Goal: Task Accomplishment & Management: Manage account settings

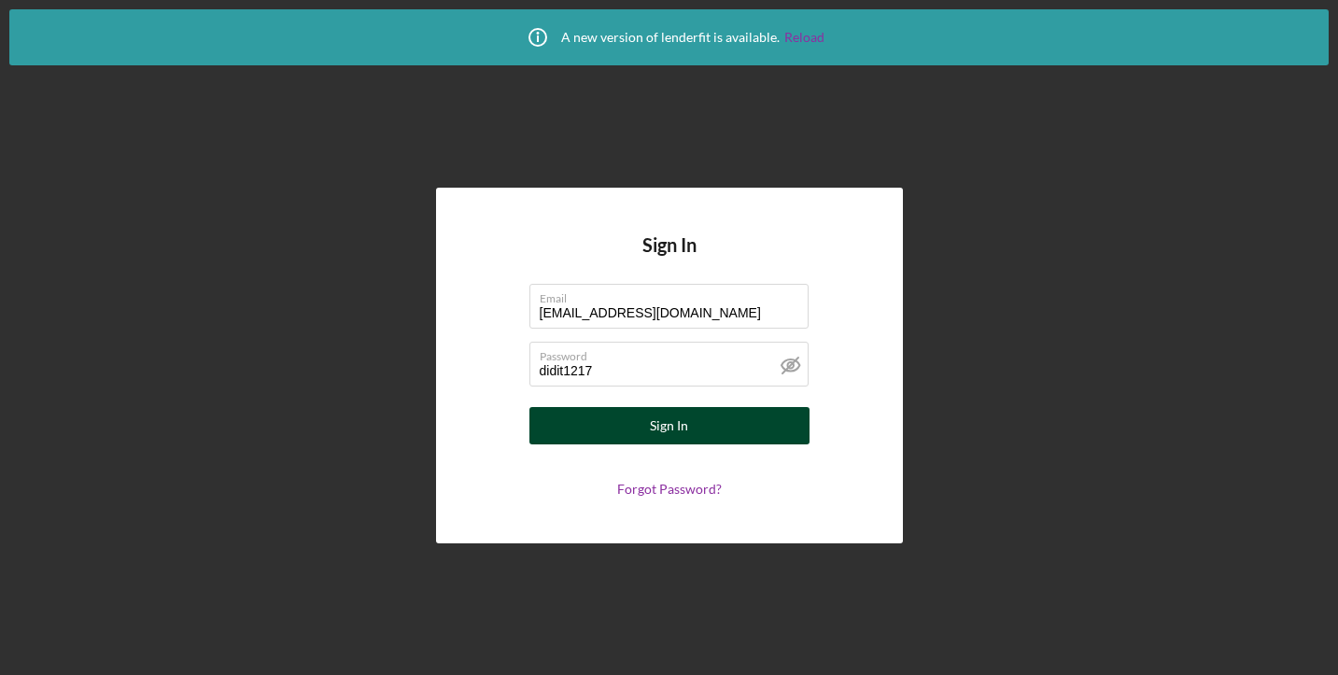
click at [581, 432] on button "Sign In" at bounding box center [669, 425] width 280 height 37
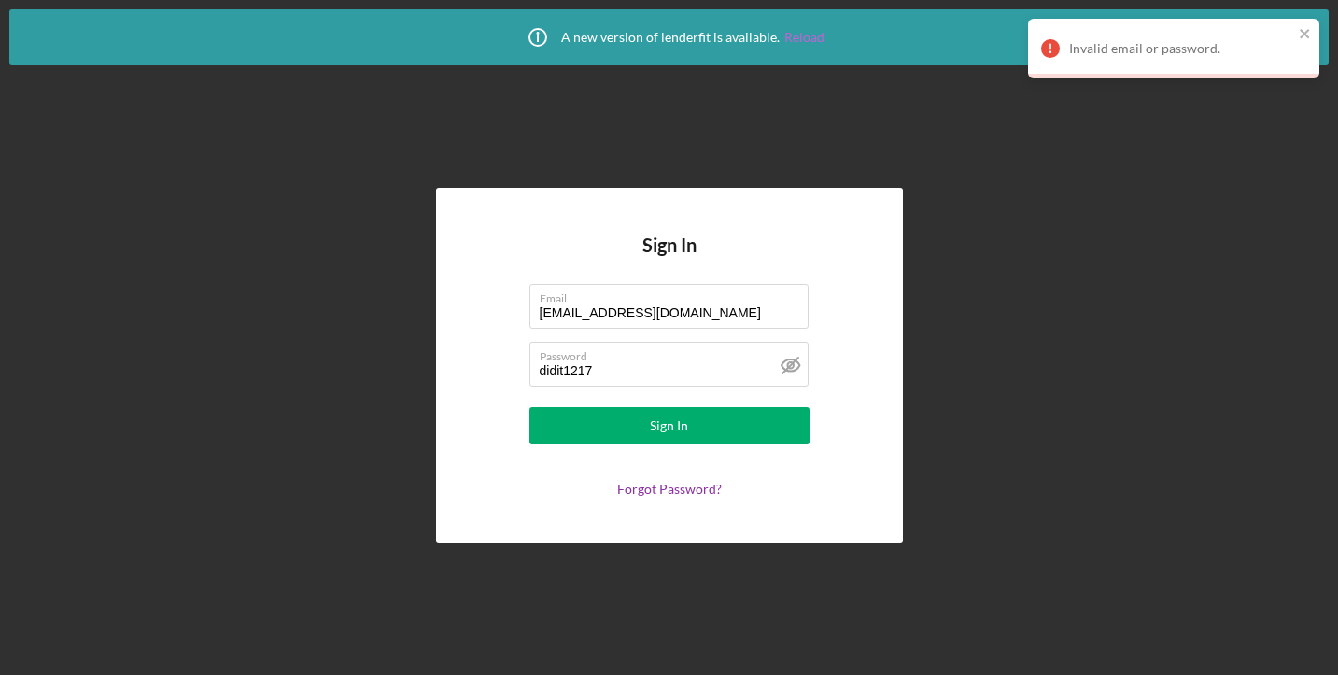
click at [800, 35] on link "Reload" at bounding box center [804, 37] width 40 height 15
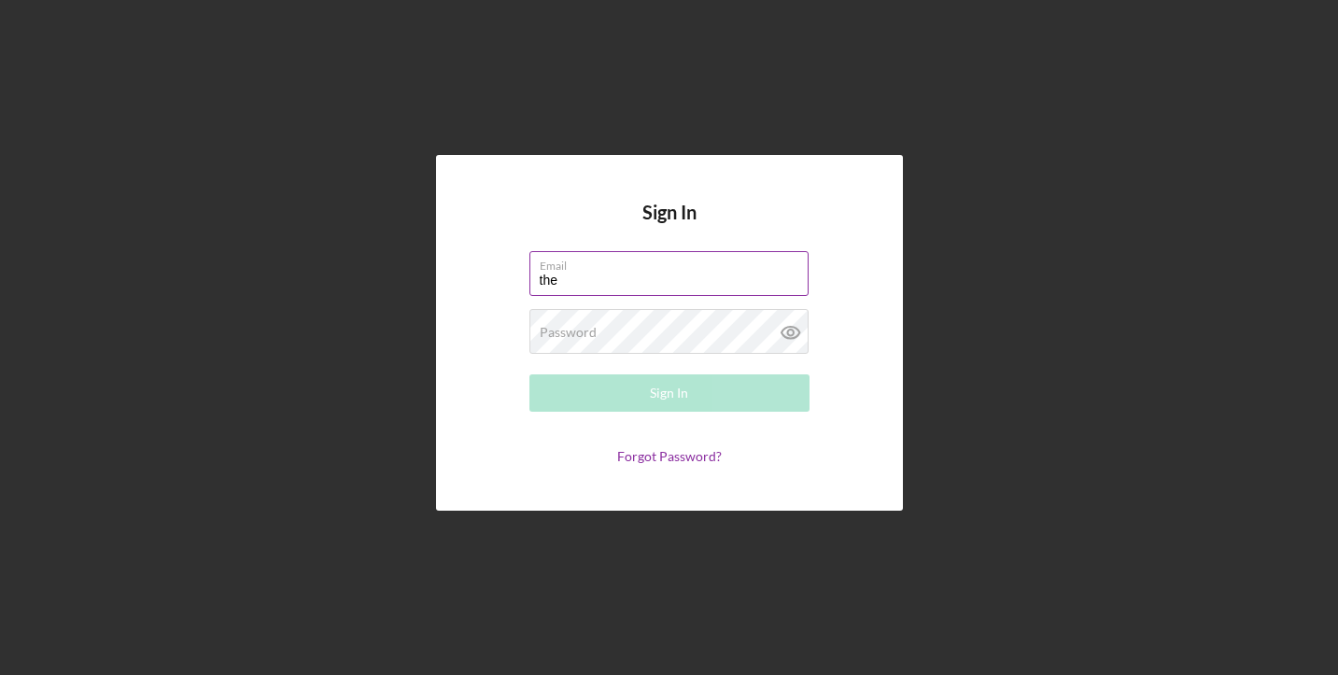
type input "[EMAIL_ADDRESS][DOMAIN_NAME]"
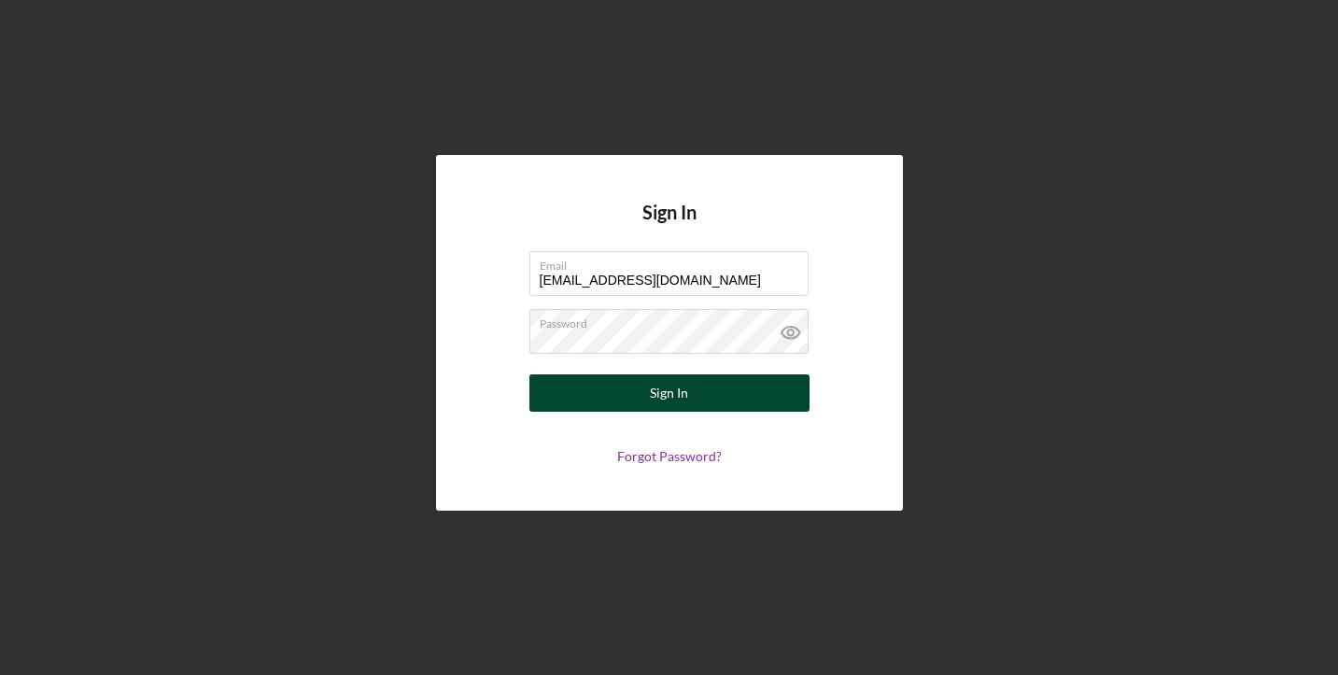
click at [652, 398] on div "Sign In" at bounding box center [669, 392] width 38 height 37
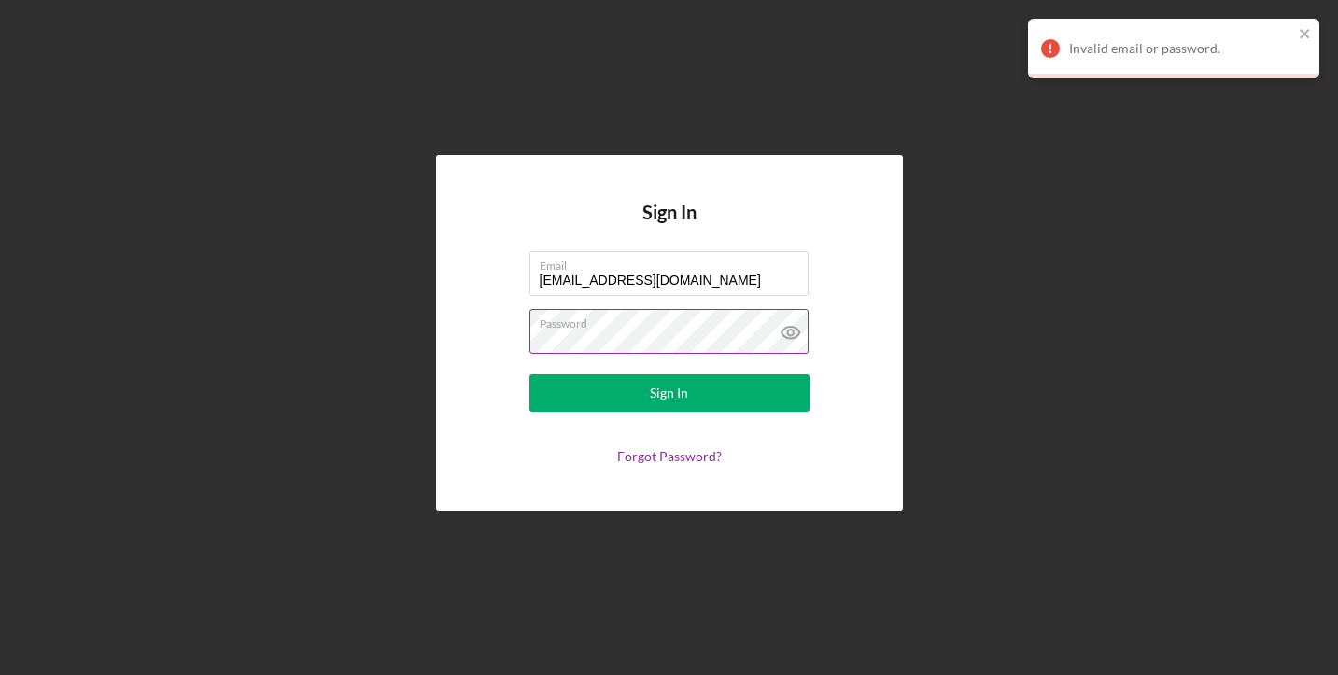
click at [529, 374] on button "Sign In" at bounding box center [669, 392] width 280 height 37
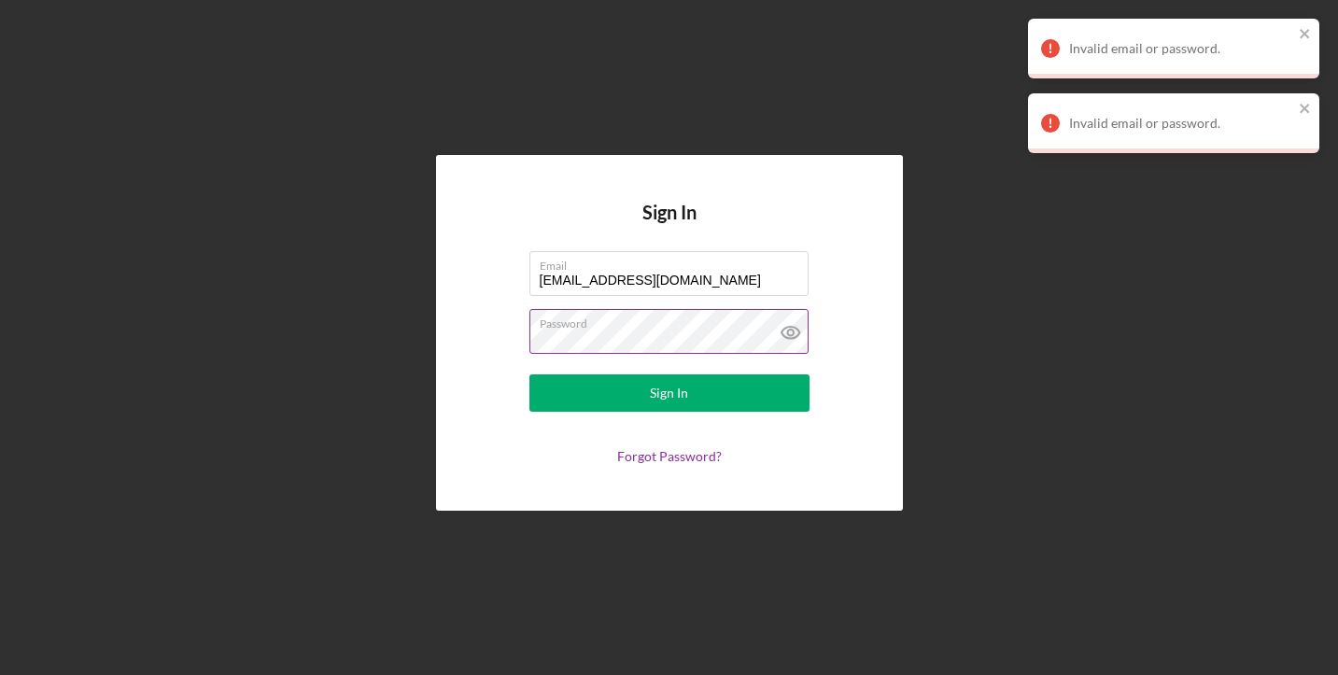
click at [785, 330] on icon at bounding box center [790, 332] width 47 height 47
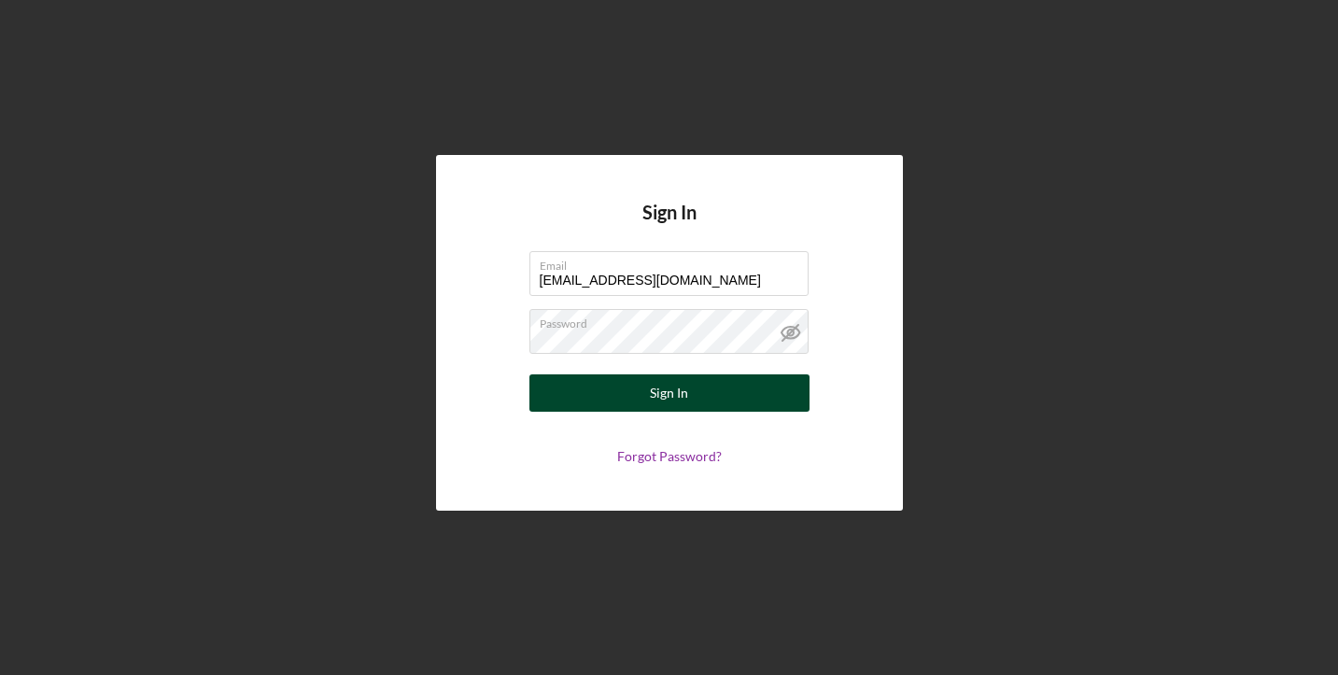
click at [608, 385] on button "Sign In" at bounding box center [669, 392] width 280 height 37
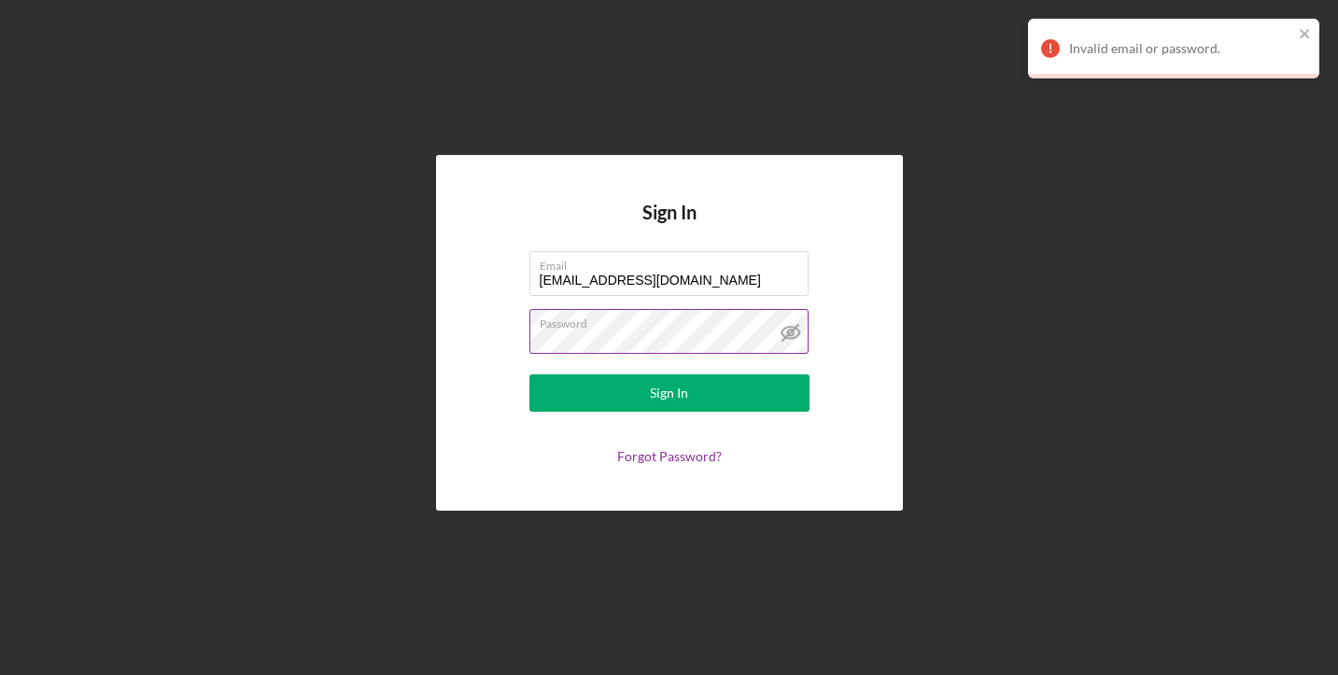
click at [529, 374] on button "Sign In" at bounding box center [669, 392] width 280 height 37
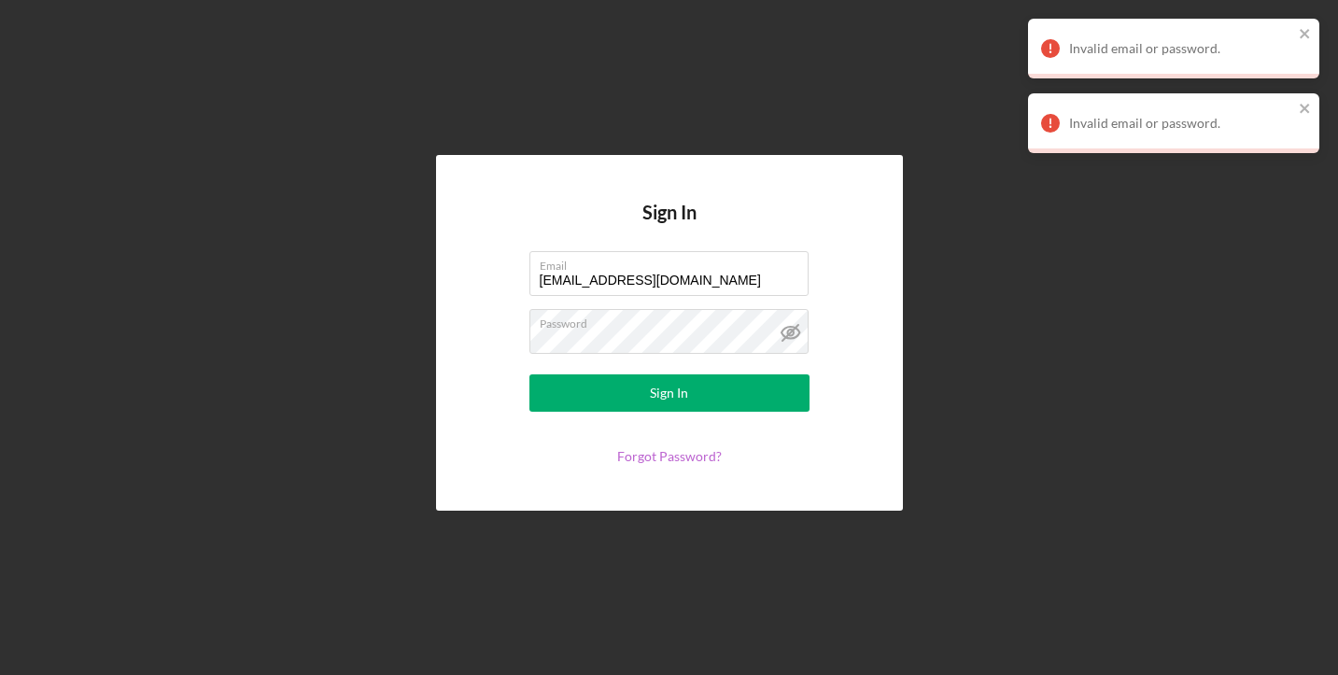
click at [677, 454] on link "Forgot Password?" at bounding box center [669, 456] width 105 height 16
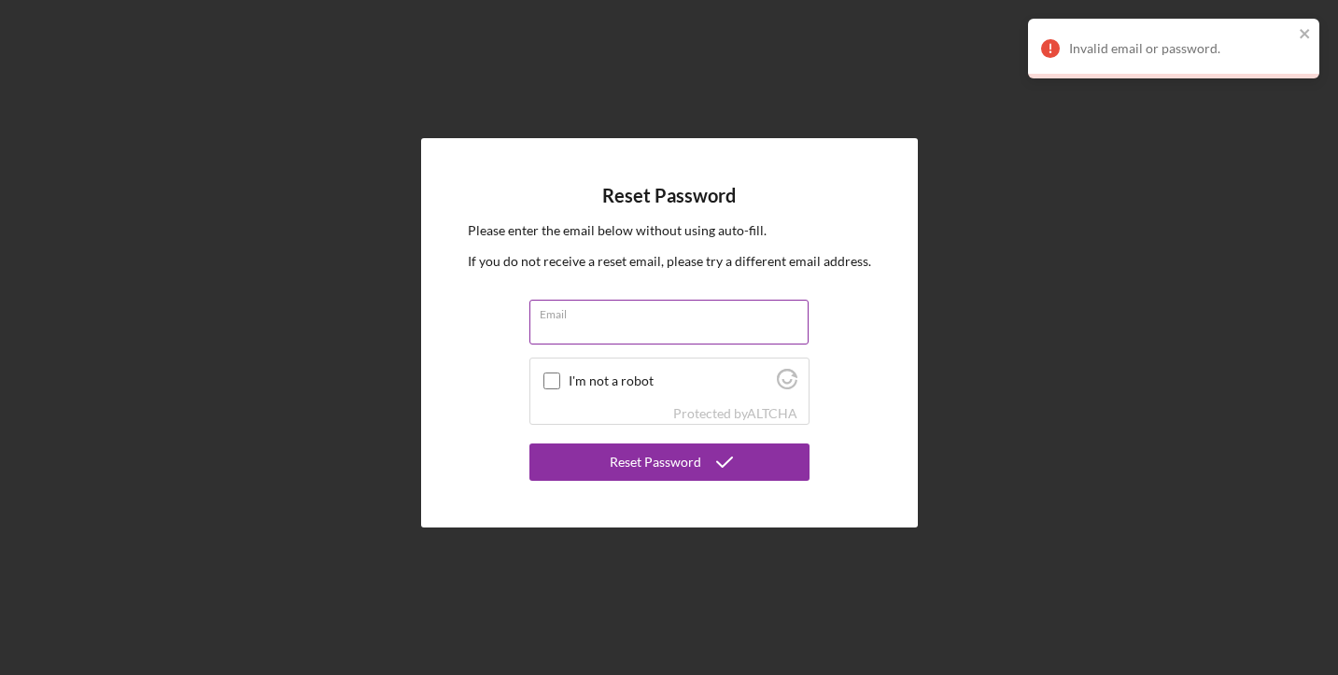
click at [651, 338] on input "Email" at bounding box center [668, 322] width 279 height 45
type input "[EMAIL_ADDRESS][DOMAIN_NAME]"
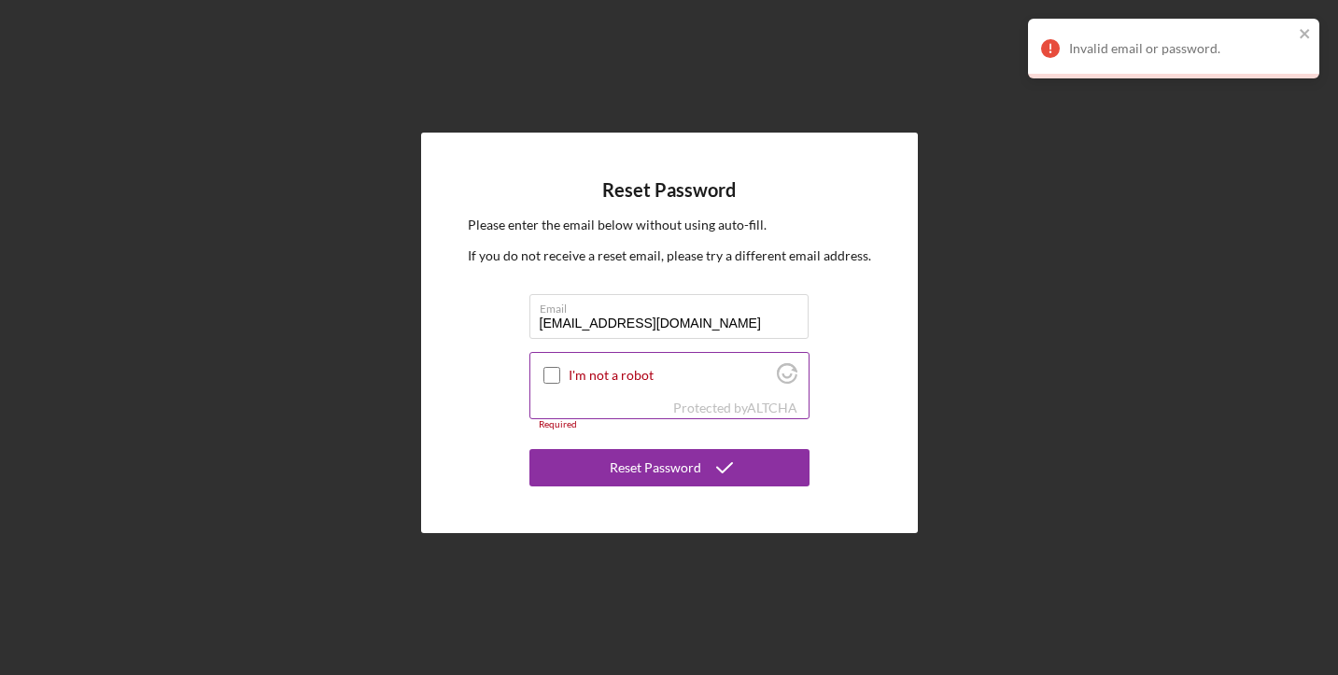
click at [549, 372] on input "I'm not a robot" at bounding box center [551, 375] width 17 height 17
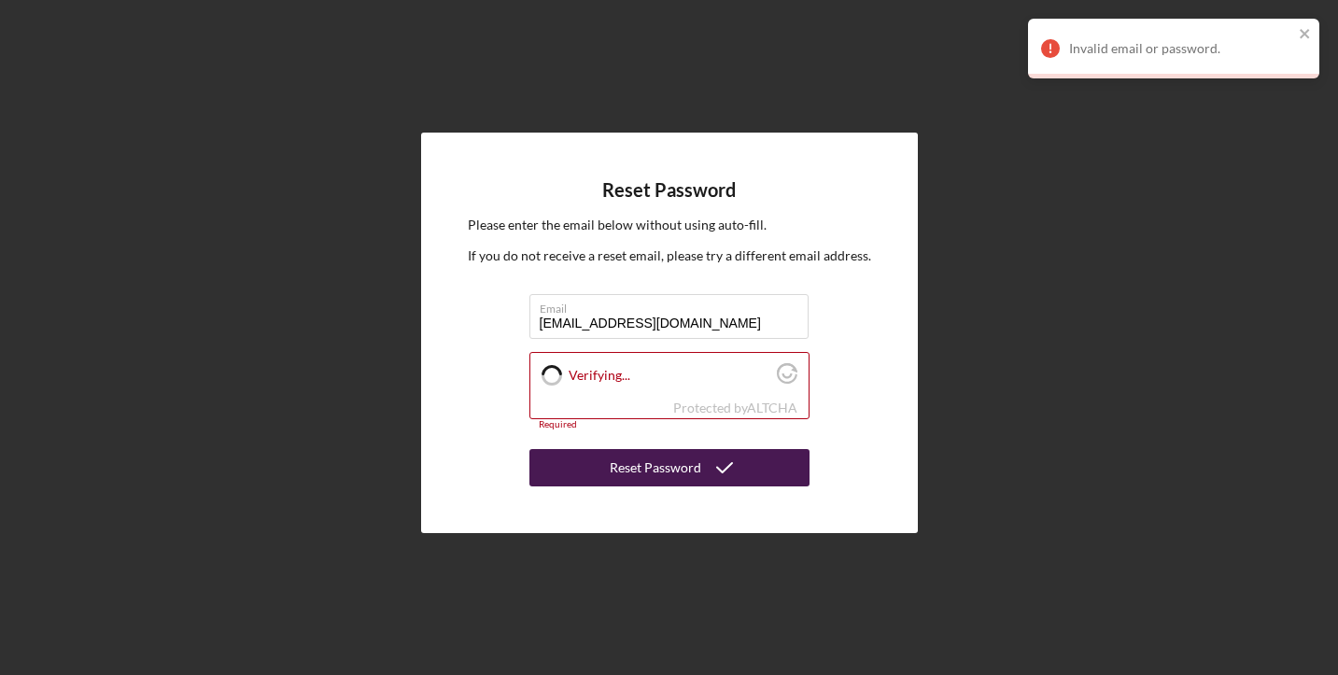
checkbox input "true"
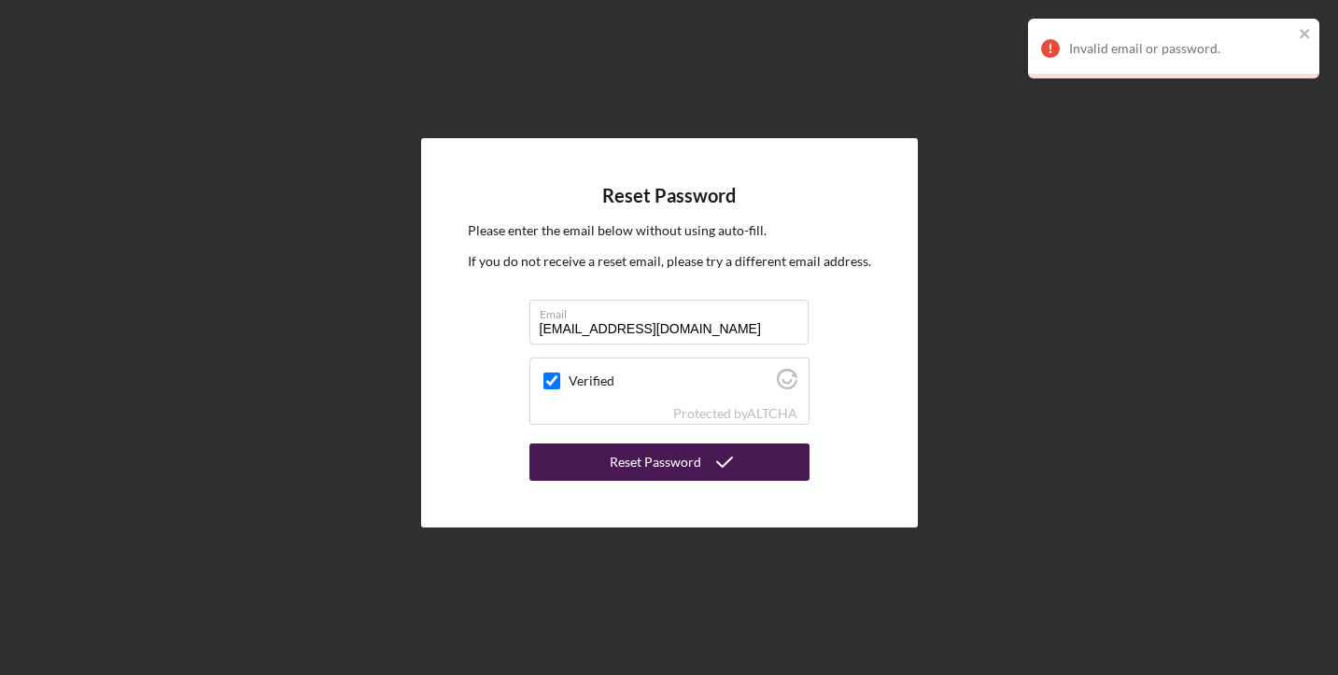
click at [622, 471] on div "Reset Password" at bounding box center [655, 461] width 91 height 37
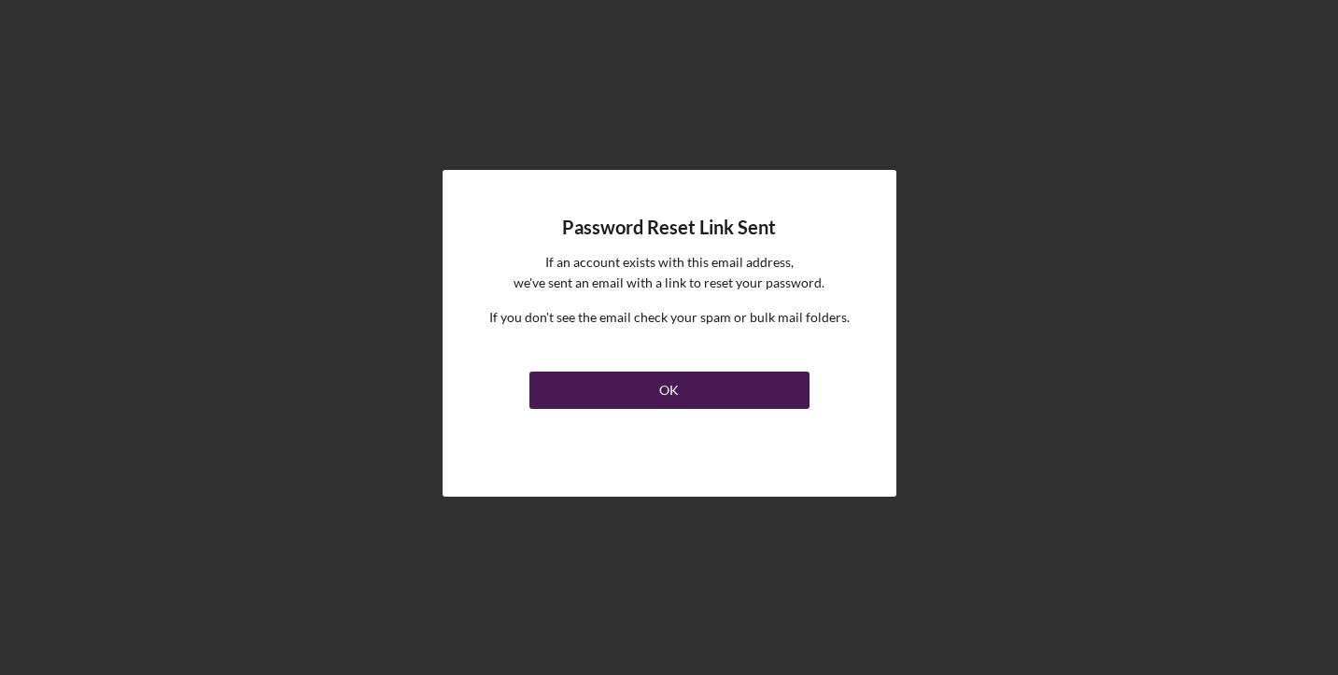
click at [625, 382] on button "OK" at bounding box center [669, 390] width 280 height 37
